Goal: Check status: Check status

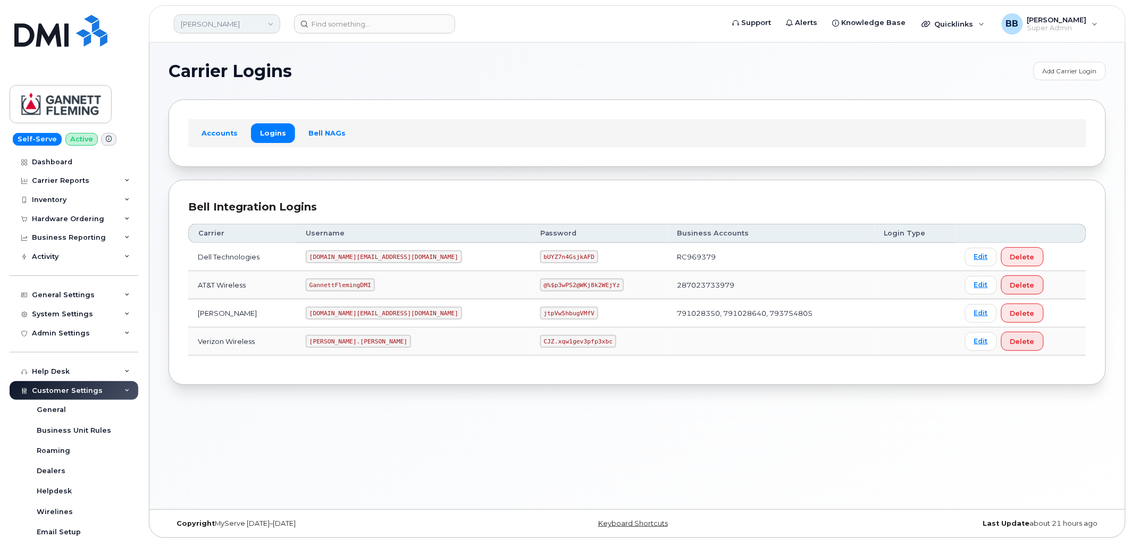
click at [277, 19] on link "Gannett Fleming" at bounding box center [227, 23] width 106 height 19
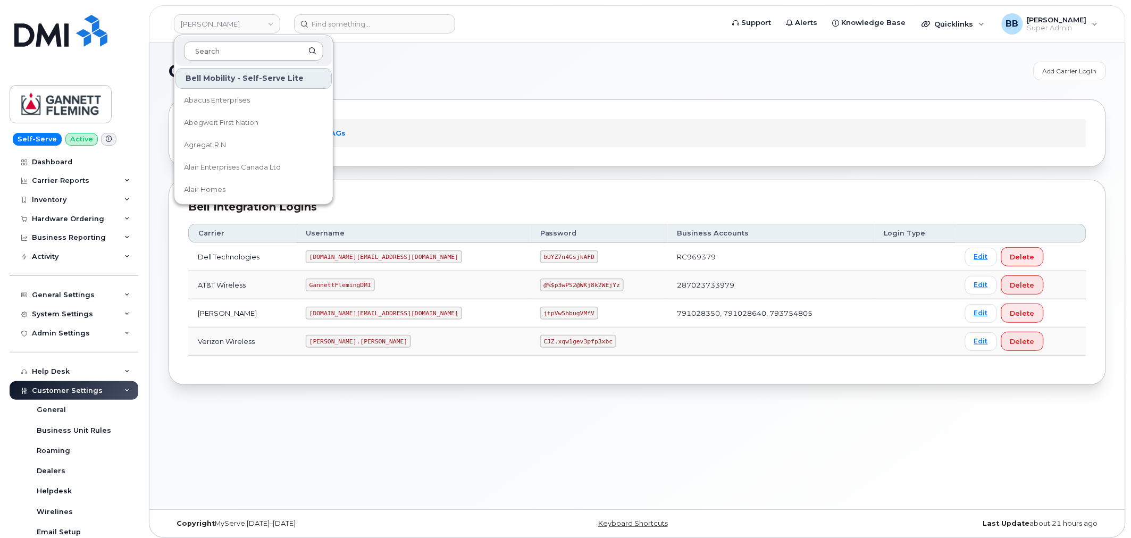
click at [264, 49] on input at bounding box center [253, 50] width 139 height 19
type input "goa"
click at [236, 97] on span "Government of Alberta ([GEOGRAPHIC_DATA])" at bounding box center [245, 100] width 122 height 21
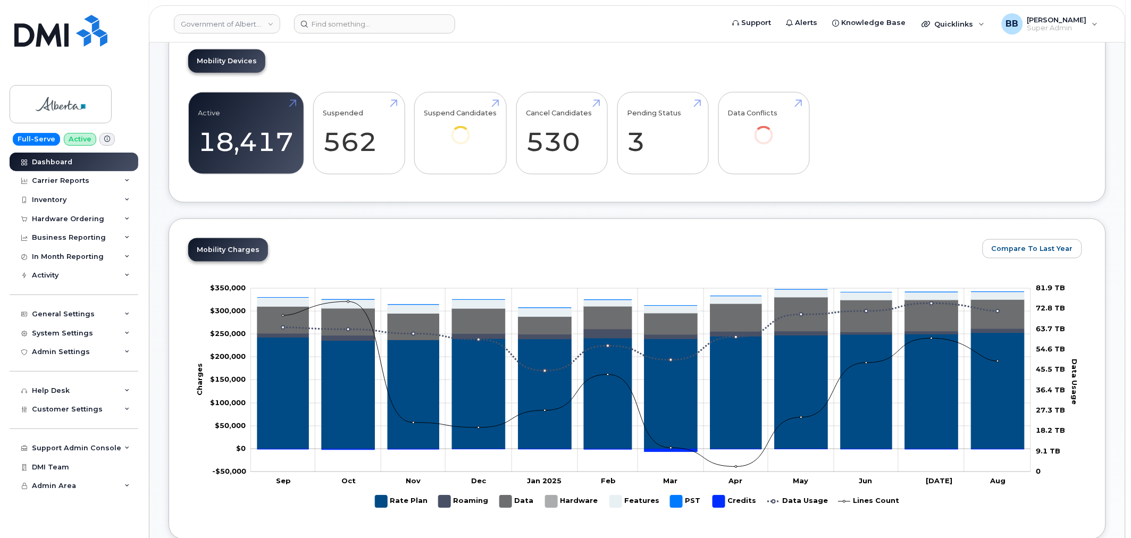
scroll to position [236, 0]
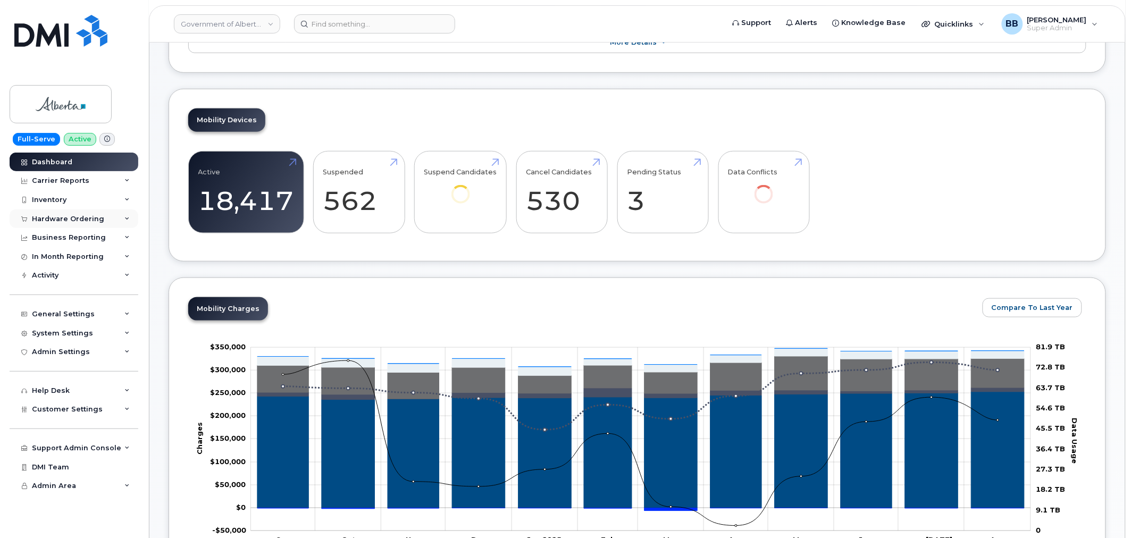
click at [49, 216] on div "Hardware Ordering" at bounding box center [68, 219] width 72 height 9
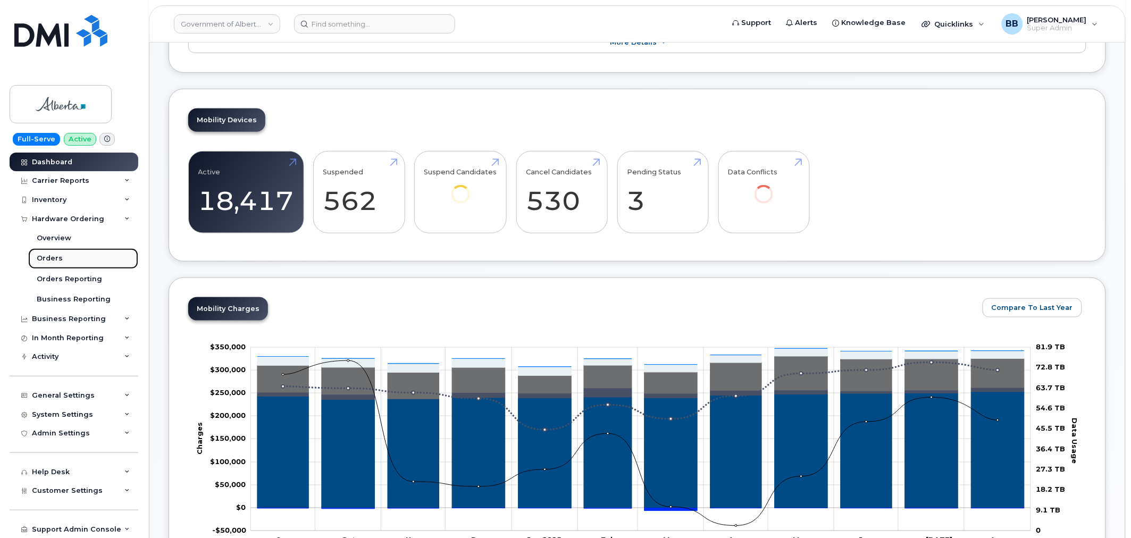
click at [45, 258] on div "Orders" at bounding box center [50, 259] width 26 height 10
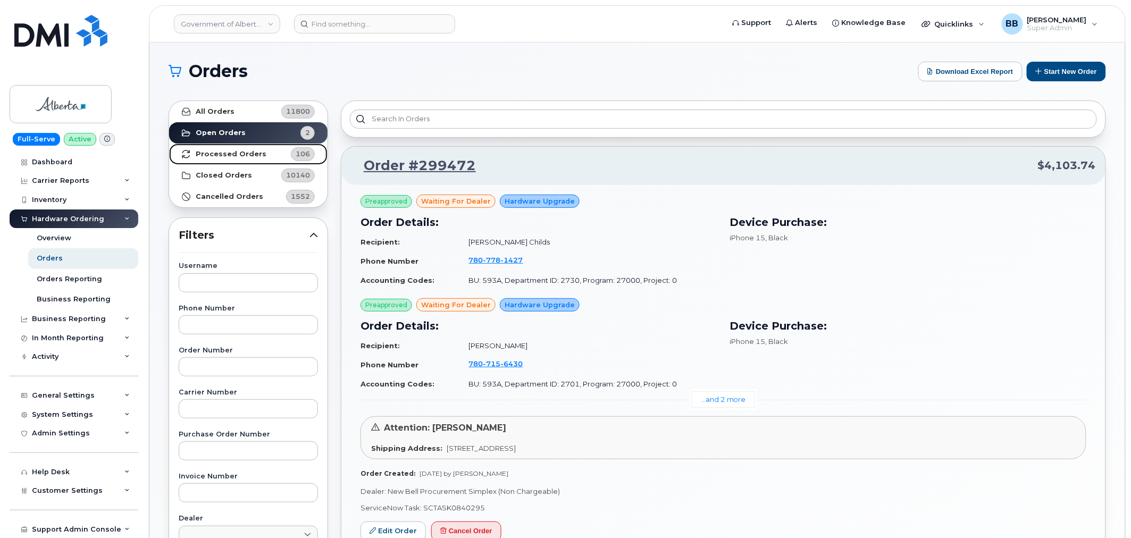
click at [213, 151] on strong "Processed Orders" at bounding box center [231, 154] width 71 height 9
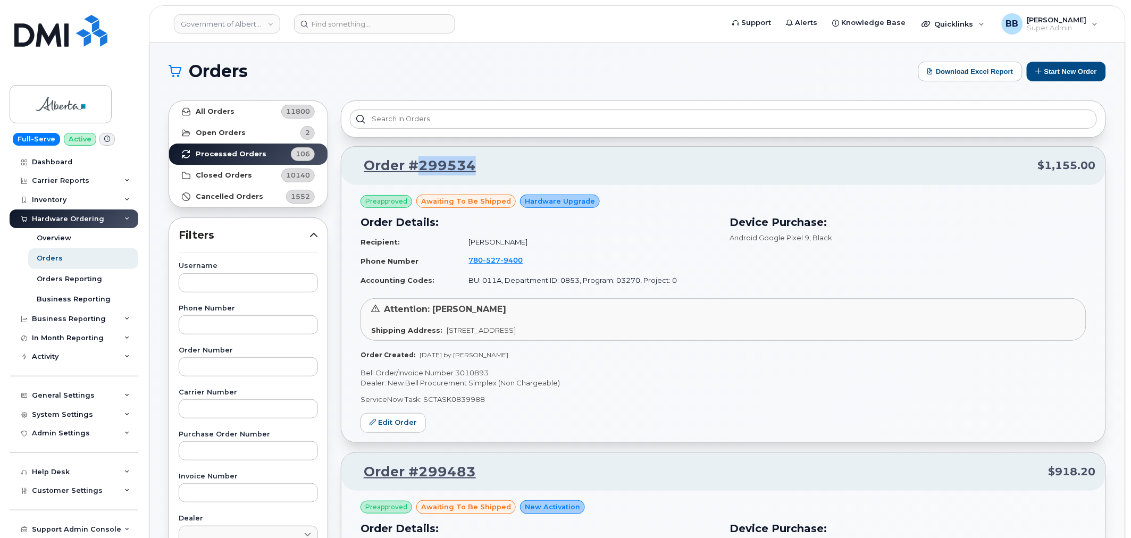
drag, startPoint x: 476, startPoint y: 166, endPoint x: 421, endPoint y: 168, distance: 54.3
click at [421, 168] on p "Order #299534 $1,155.00" at bounding box center [723, 165] width 745 height 19
copy link "299534"
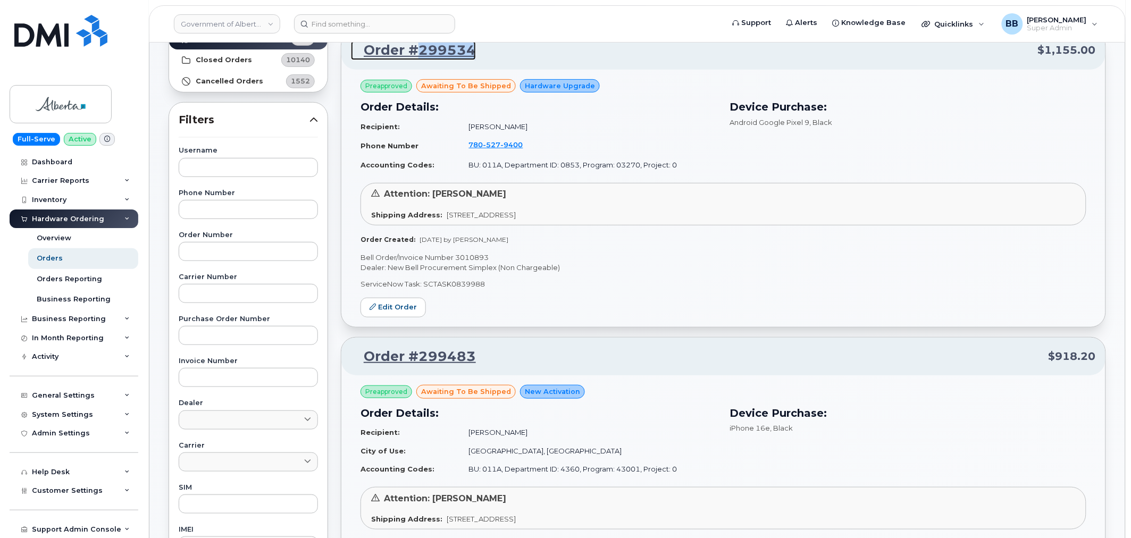
scroll to position [118, 0]
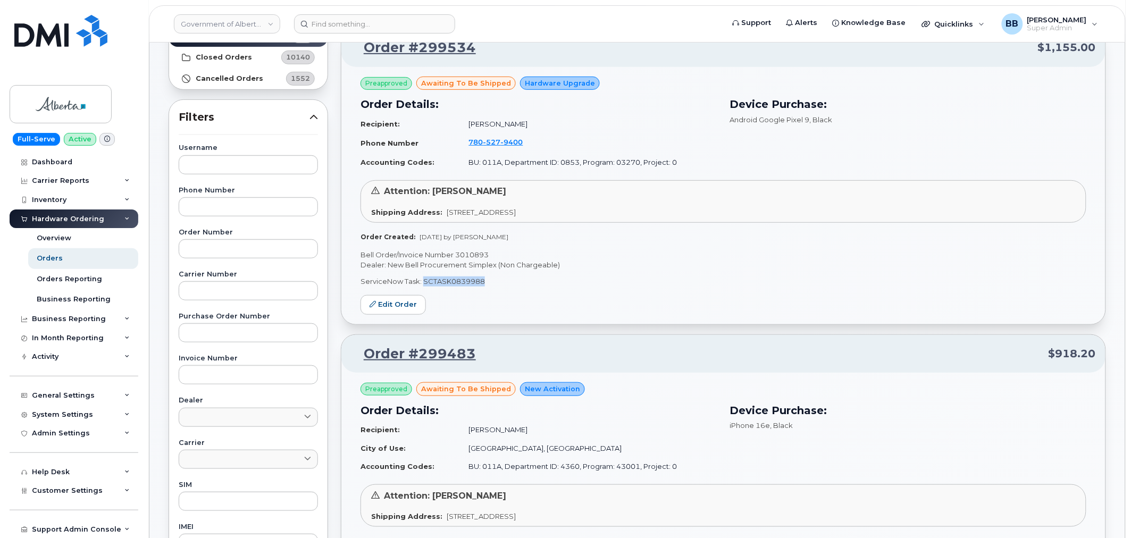
drag, startPoint x: 487, startPoint y: 278, endPoint x: 423, endPoint y: 277, distance: 63.8
click at [423, 277] on p "ServiceNow Task: SCTASK0839988" at bounding box center [724, 282] width 726 height 10
copy p "SCTASK0839988"
drag, startPoint x: 471, startPoint y: 140, endPoint x: 530, endPoint y: 119, distance: 62.3
click at [530, 119] on td "[PERSON_NAME]" at bounding box center [589, 124] width 258 height 19
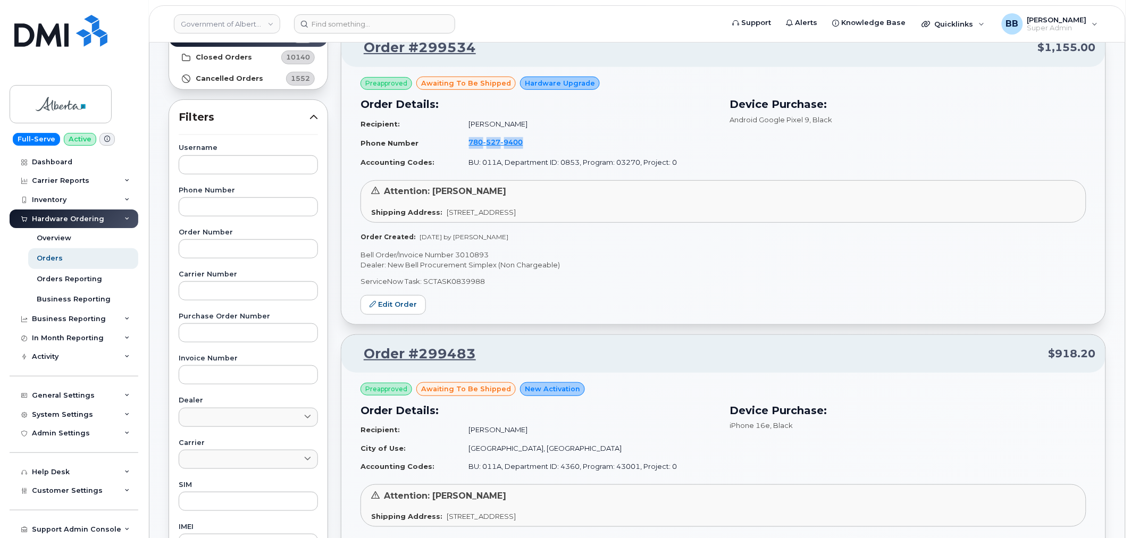
drag, startPoint x: 440, startPoint y: 140, endPoint x: 516, endPoint y: 140, distance: 76.6
click at [516, 140] on tr "Phone Number [PHONE_NUMBER]" at bounding box center [539, 143] width 357 height 20
copy tr "[PHONE_NUMBER]"
click at [397, 309] on link "Edit Order" at bounding box center [393, 305] width 65 height 20
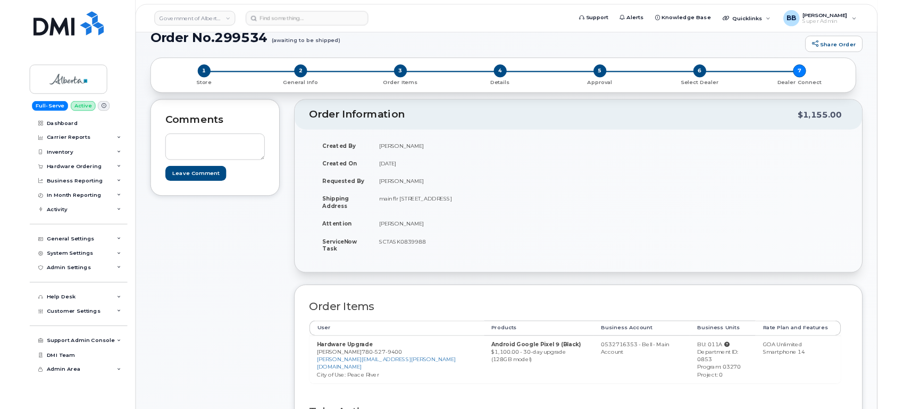
scroll to position [59, 0]
